Goal: Information Seeking & Learning: Learn about a topic

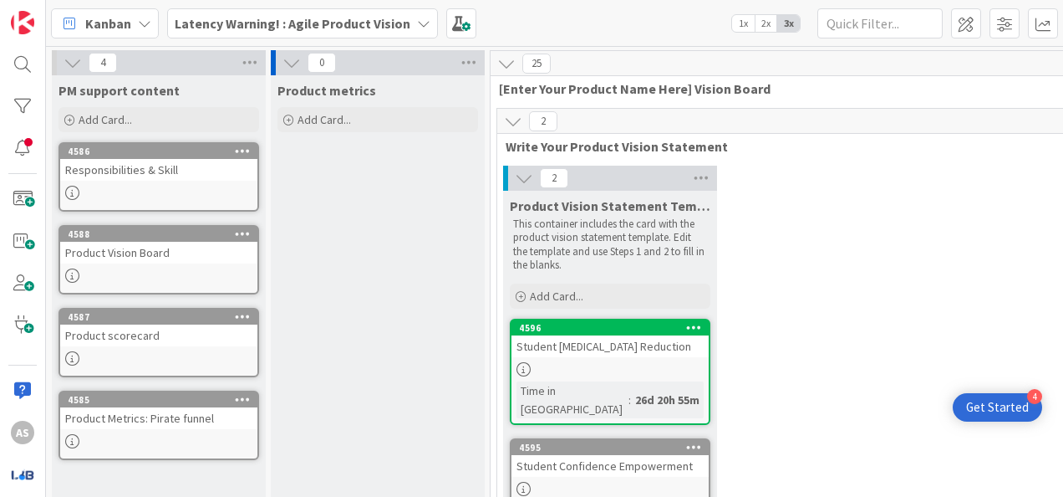
click at [295, 12] on div "Latency Warning! : Agile Product Vision" at bounding box center [302, 23] width 271 height 30
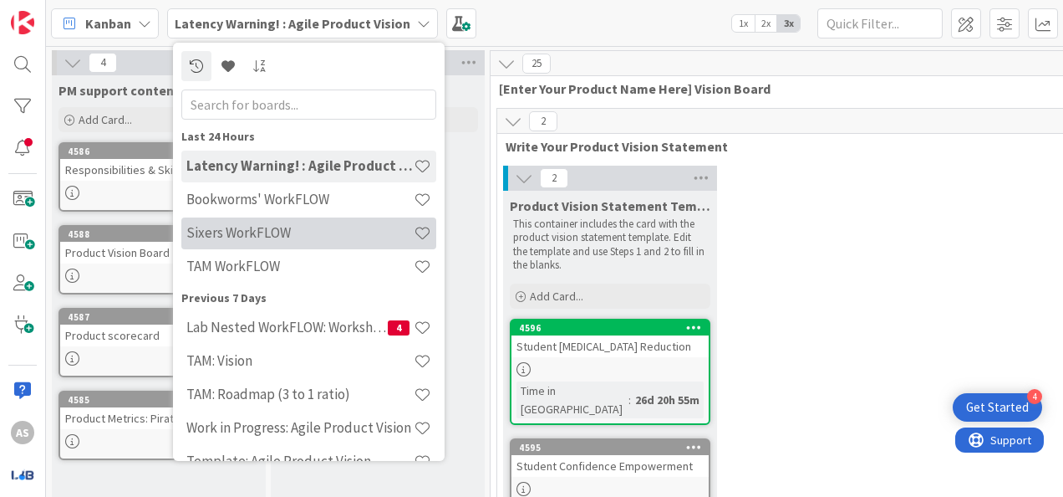
click at [286, 230] on h4 "Sixers WorkFLOW" at bounding box center [299, 232] width 227 height 17
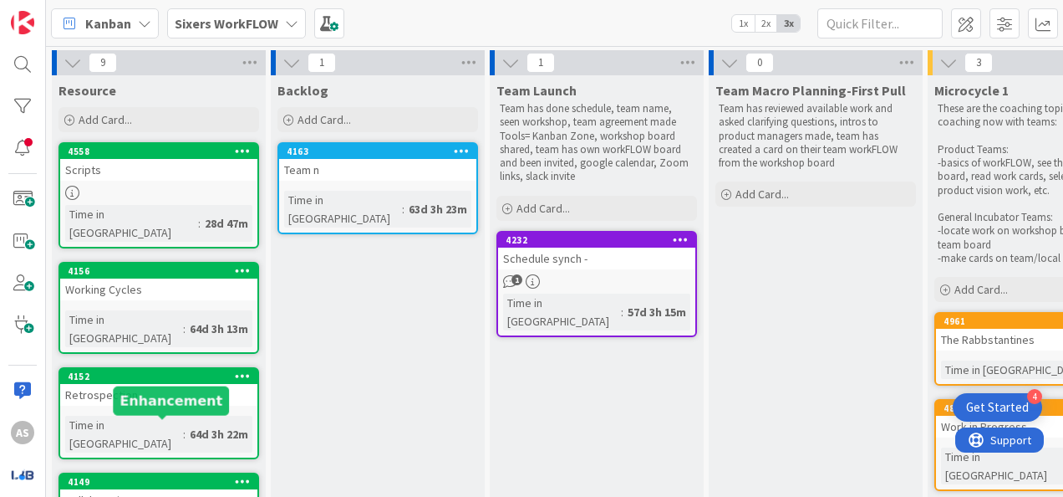
click at [160, 489] on div "Collaboration" at bounding box center [158, 500] width 197 height 22
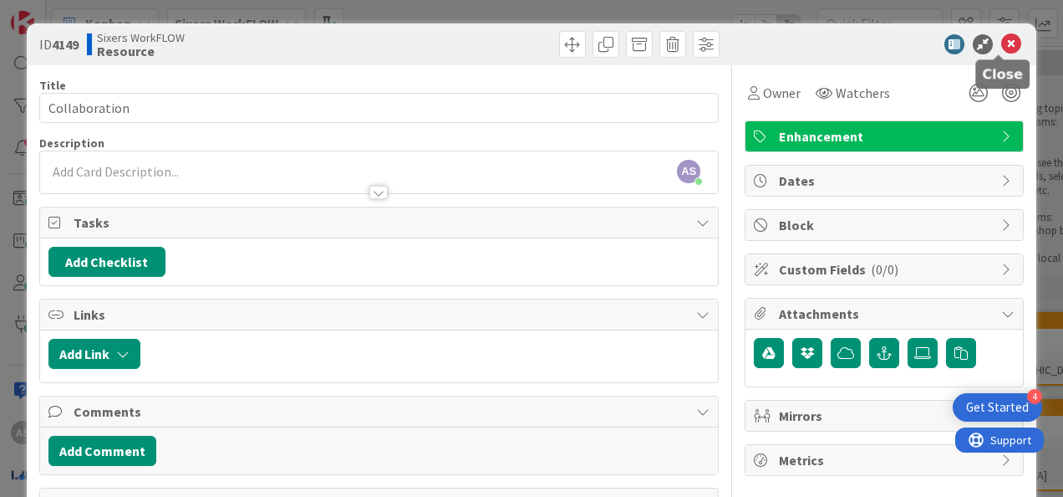
click at [1001, 47] on icon at bounding box center [1011, 44] width 20 height 20
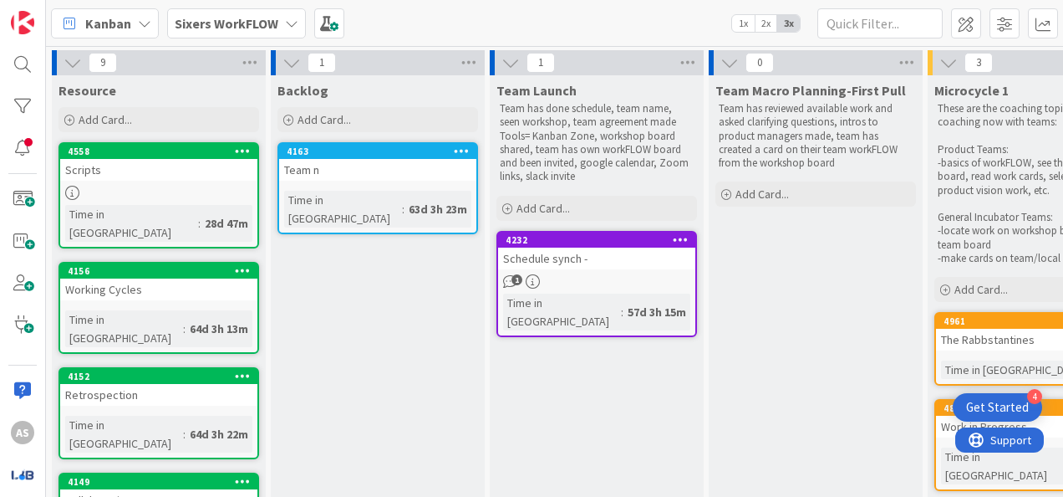
click at [139, 157] on div "4558" at bounding box center [158, 151] width 197 height 15
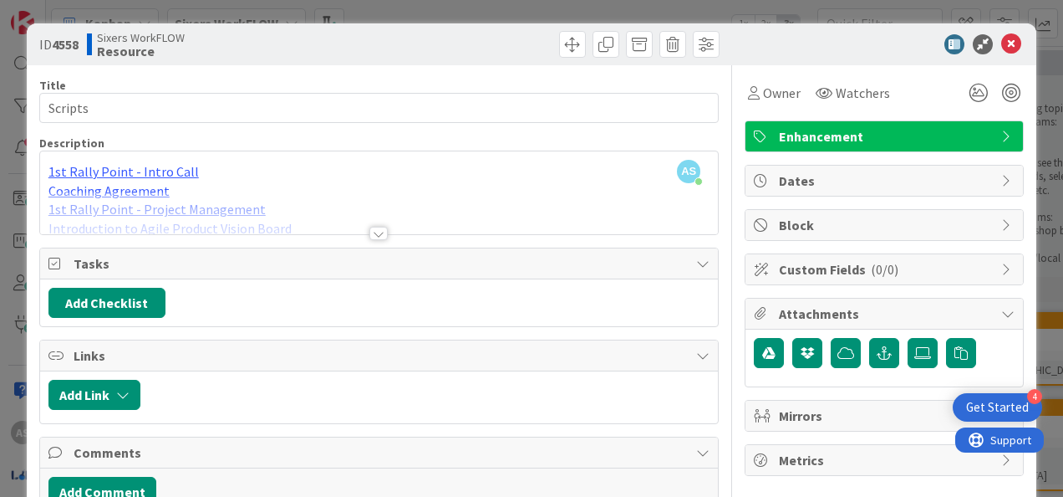
click at [372, 230] on div at bounding box center [378, 233] width 18 height 13
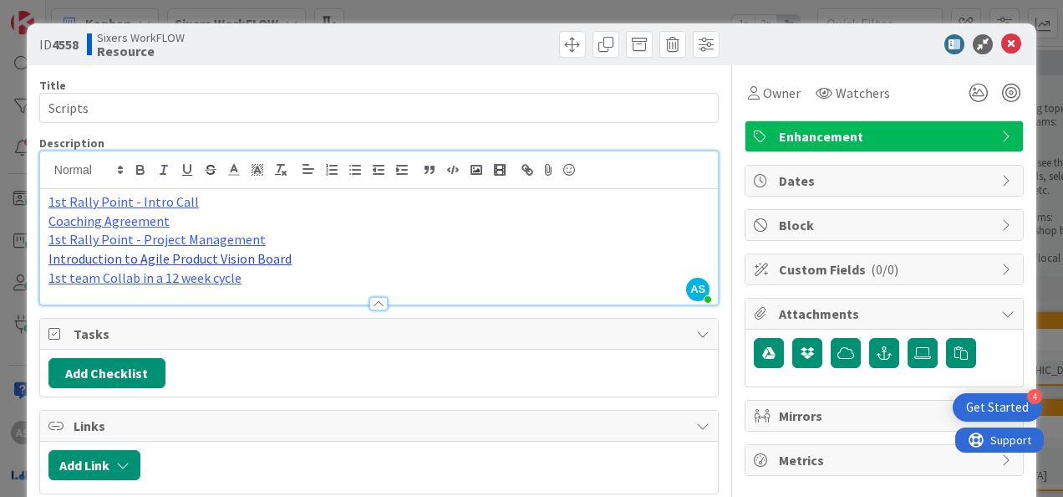
click at [217, 257] on link "Introduction to Agile Product Vision Board" at bounding box center [169, 258] width 243 height 17
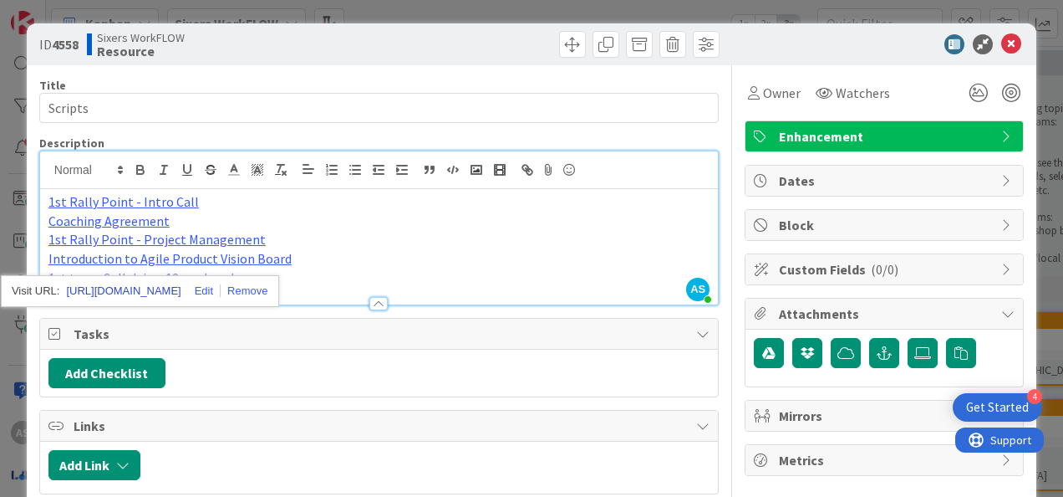
click at [177, 286] on link "[URL][DOMAIN_NAME]" at bounding box center [123, 291] width 115 height 22
click at [214, 241] on link "1st Rally Point - Project Management" at bounding box center [156, 239] width 217 height 17
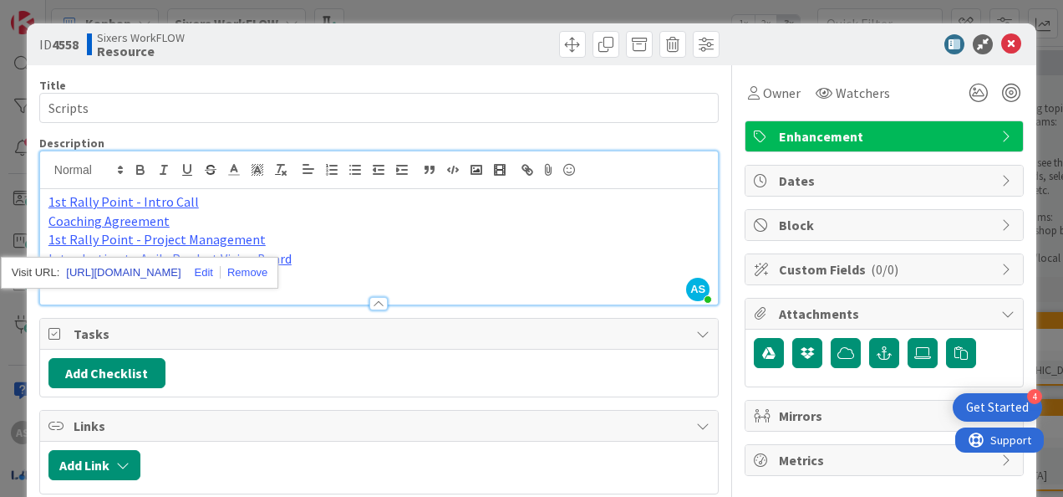
click at [169, 266] on link "[URL][DOMAIN_NAME]" at bounding box center [123, 273] width 115 height 22
click at [329, 91] on div "Title 7 / 128" at bounding box center [379, 85] width 680 height 15
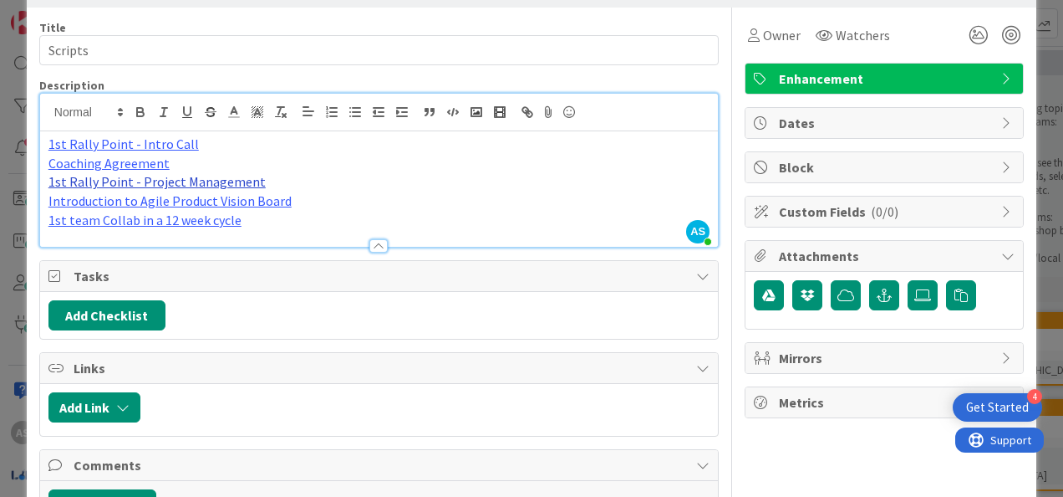
scroll to position [84, 0]
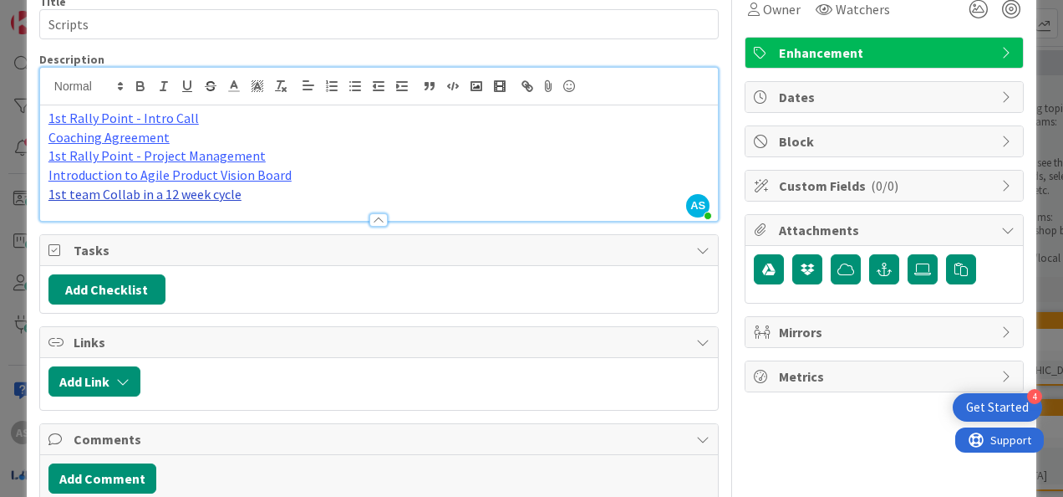
click at [221, 196] on link "1st team Collab in a 12 week cycle" at bounding box center [144, 194] width 193 height 17
click at [115, 217] on link "[URL][DOMAIN_NAME]" at bounding box center [123, 227] width 115 height 22
